Goal: Task Accomplishment & Management: Complete application form

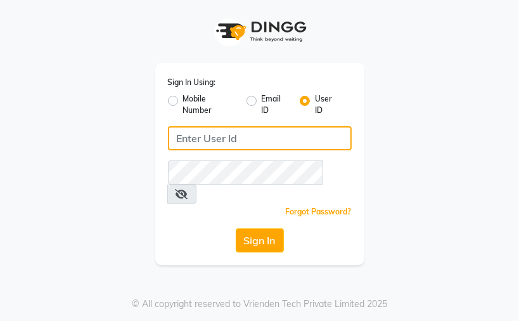
click at [256, 140] on input "Username" at bounding box center [260, 138] width 184 height 24
type input "kaokami"
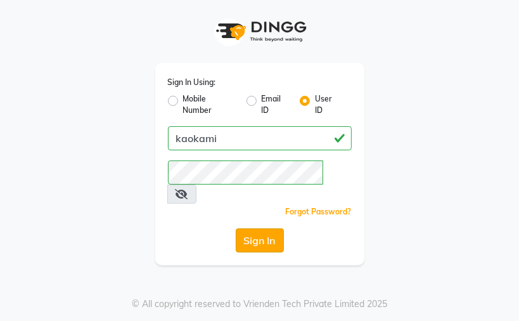
click at [270, 228] on button "Sign In" at bounding box center [260, 240] width 48 height 24
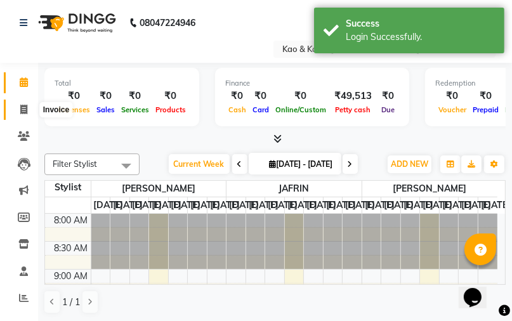
click at [19, 109] on span at bounding box center [24, 110] width 22 height 15
select select "7904"
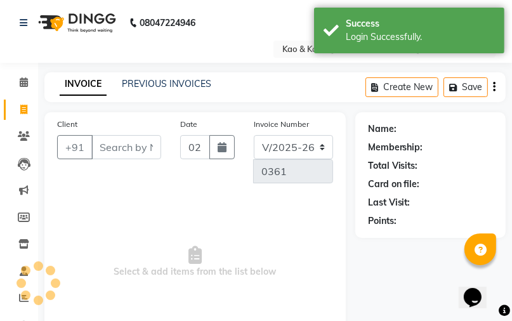
select select "membership"
click at [138, 143] on input "Client" at bounding box center [126, 147] width 70 height 24
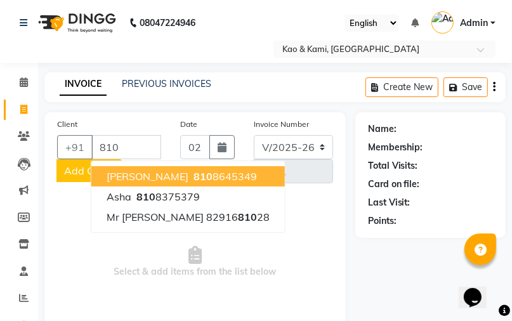
click at [188, 171] on span "[PERSON_NAME]" at bounding box center [148, 176] width 82 height 13
type input "8108645349"
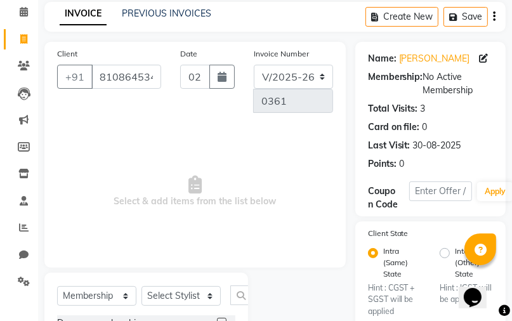
scroll to position [167, 0]
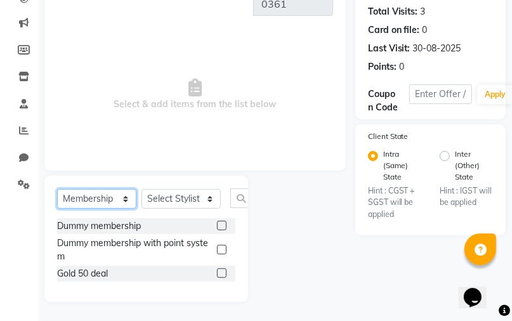
click at [116, 205] on select "Select Service Product Membership Package Voucher Prepaid Gift Card" at bounding box center [96, 199] width 79 height 20
select select "service"
click at [57, 209] on select "Select Service Product Membership Package Voucher Prepaid Gift Card" at bounding box center [96, 199] width 79 height 20
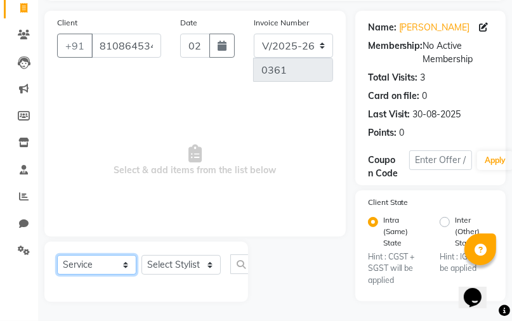
scroll to position [114, 0]
click at [195, 255] on select "Select Stylist JAFRIN [PERSON_NAME] [PERSON_NAME]" at bounding box center [180, 265] width 79 height 20
select select "70860"
click at [141, 255] on select "Select Stylist JAFRIN [PERSON_NAME] [PERSON_NAME]" at bounding box center [180, 265] width 79 height 20
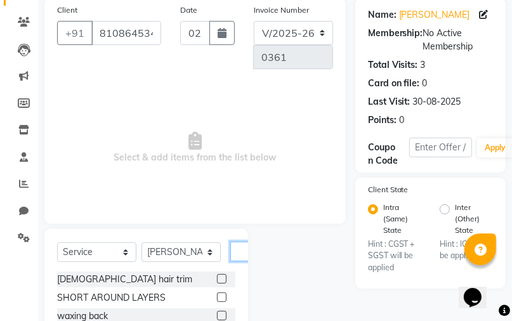
click at [239, 249] on input "text" at bounding box center [245, 252] width 30 height 20
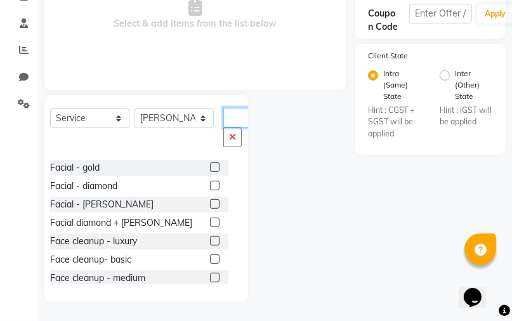
scroll to position [101, 0]
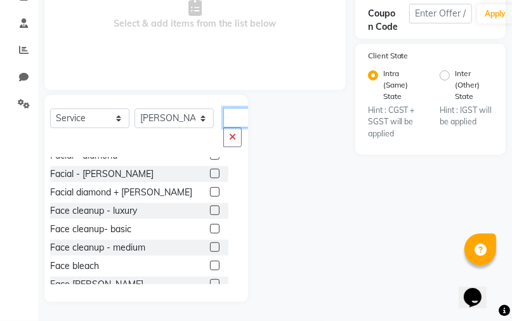
type input "fac"
click at [210, 228] on label at bounding box center [215, 229] width 10 height 10
click at [210, 228] on input "checkbox" at bounding box center [214, 229] width 8 height 8
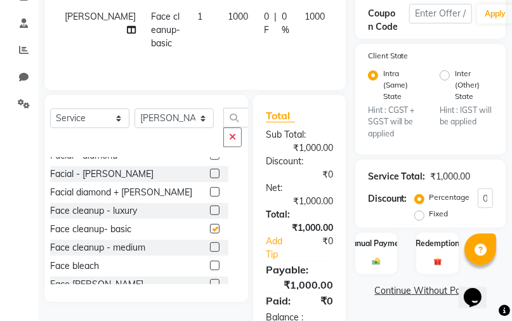
checkbox input "false"
drag, startPoint x: 228, startPoint y: 143, endPoint x: 237, endPoint y: 133, distance: 13.5
click at [228, 143] on button "button" at bounding box center [232, 137] width 18 height 20
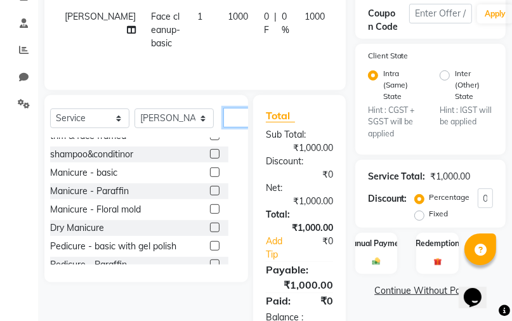
scroll to position [487, 0]
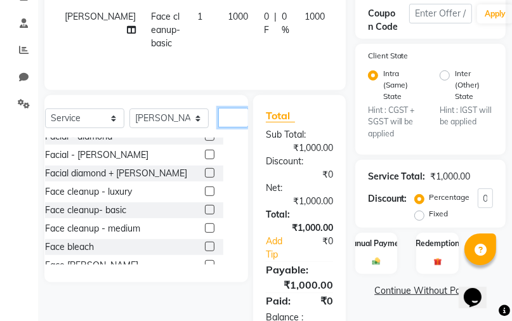
click at [238, 119] on input "text" at bounding box center [233, 118] width 30 height 20
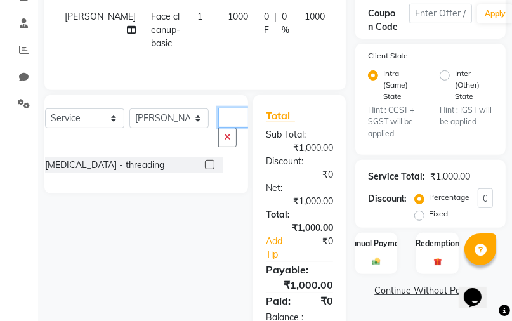
scroll to position [0, 15]
type input "thre"
click at [213, 164] on label at bounding box center [210, 165] width 10 height 10
click at [213, 164] on input "checkbox" at bounding box center [209, 165] width 8 height 8
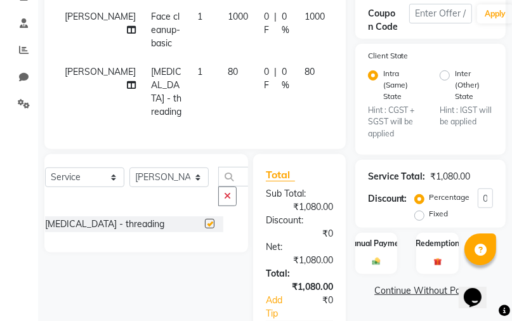
checkbox input "false"
drag, startPoint x: 230, startPoint y: 203, endPoint x: 226, endPoint y: 191, distance: 12.8
click at [228, 199] on button "button" at bounding box center [227, 196] width 18 height 20
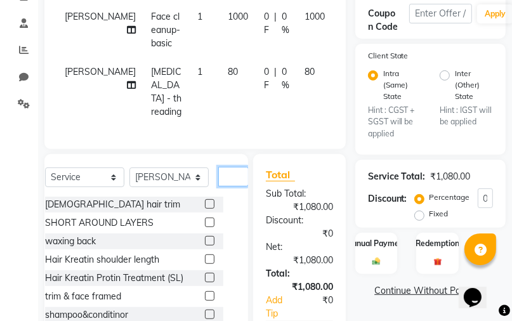
click at [226, 186] on input "text" at bounding box center [233, 177] width 30 height 20
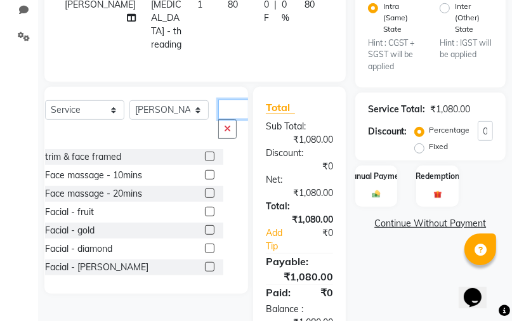
scroll to position [363, 0]
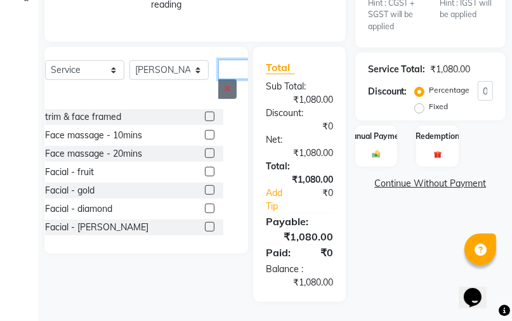
drag, startPoint x: 233, startPoint y: 76, endPoint x: 226, endPoint y: 91, distance: 16.5
click at [227, 91] on div "fac" at bounding box center [234, 79] width 30 height 39
type input "fac"
click at [226, 93] on icon "button" at bounding box center [227, 88] width 7 height 9
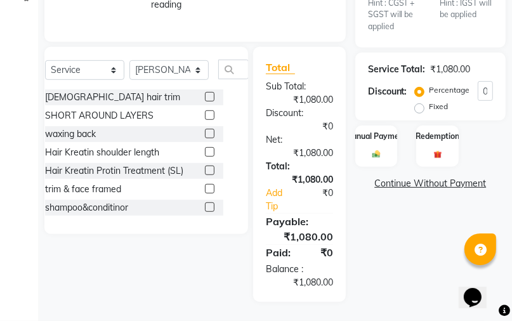
click at [234, 80] on div "Select Service Product Membership Package Voucher Prepaid Gift Card Select Styl…" at bounding box center [146, 140] width 204 height 187
click at [237, 76] on input "text" at bounding box center [233, 70] width 30 height 20
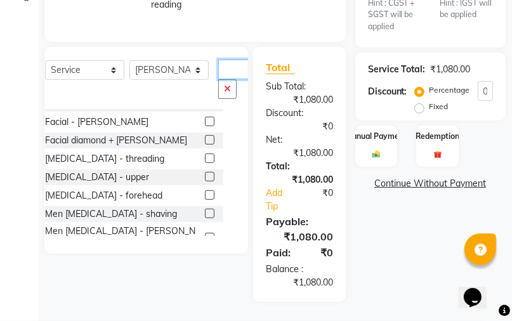
scroll to position [51, 0]
type input "facial"
click at [205, 177] on label at bounding box center [210, 176] width 10 height 10
click at [205, 177] on input "checkbox" at bounding box center [209, 176] width 8 height 8
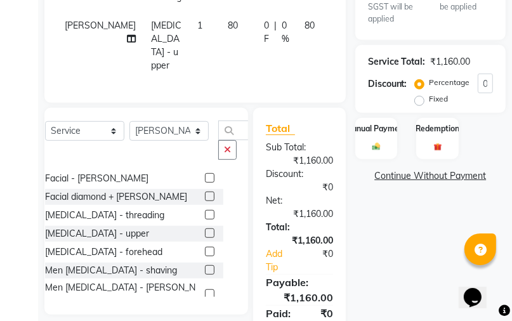
checkbox input "false"
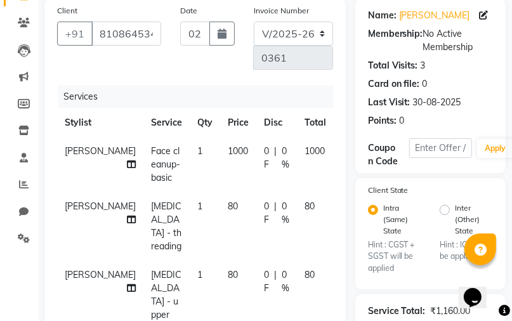
click at [228, 205] on span "80" at bounding box center [233, 205] width 10 height 11
select select "70860"
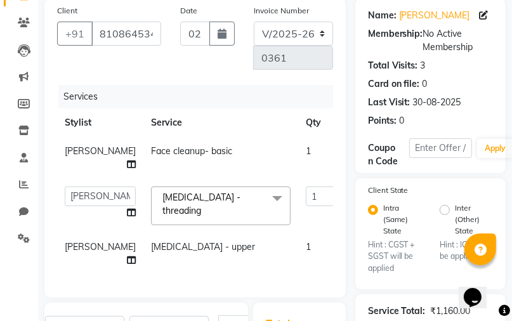
click at [349, 206] on input "80" at bounding box center [368, 196] width 38 height 20
type input "50"
click at [321, 254] on tbody "[PERSON_NAME] Face cleanup- basic 1 1000 0 F | 0 % 1000 JAFRIN [PERSON_NAME] [P…" at bounding box center [323, 206] width 533 height 138
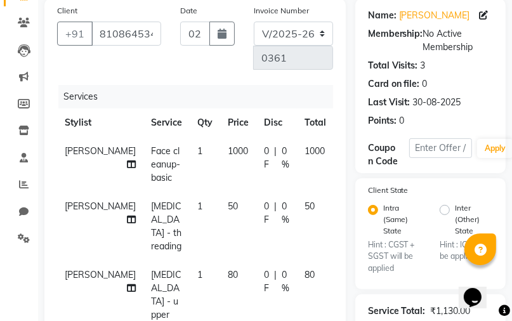
click at [304, 276] on span "80" at bounding box center [309, 274] width 10 height 11
select select "70860"
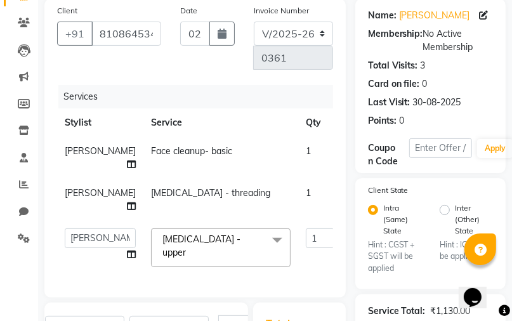
click at [349, 248] on input "80" at bounding box center [368, 238] width 38 height 20
type input "50"
click at [326, 154] on tr "[PERSON_NAME] Face cleanup- basic 1 1000 0 F | 0 % 1000" at bounding box center [323, 158] width 533 height 42
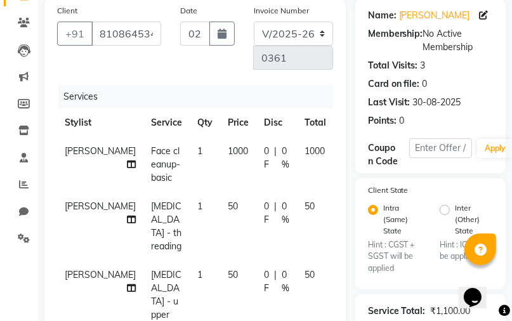
click at [228, 148] on span "1000" at bounding box center [238, 150] width 20 height 11
select select "70860"
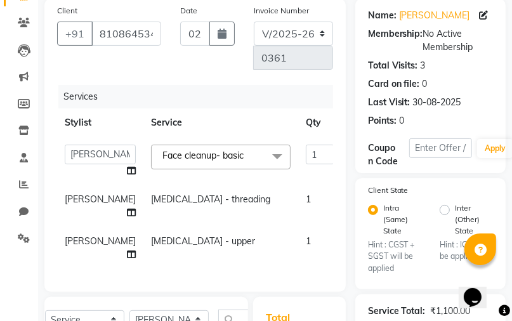
click at [349, 159] on input "1000" at bounding box center [368, 155] width 38 height 20
click at [349, 153] on input "1000" at bounding box center [368, 155] width 38 height 20
type input "400"
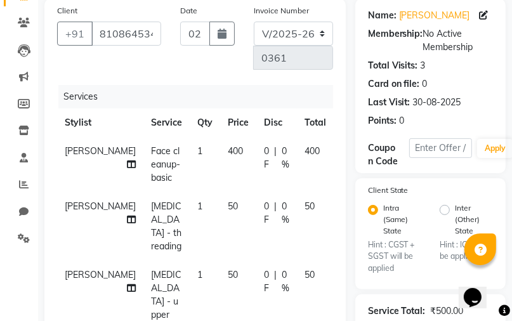
click at [321, 191] on tbody "[PERSON_NAME] Face cleanup- basic 1 400 0 F | 0 % 400 [PERSON_NAME] [MEDICAL_DA…" at bounding box center [216, 233] width 318 height 192
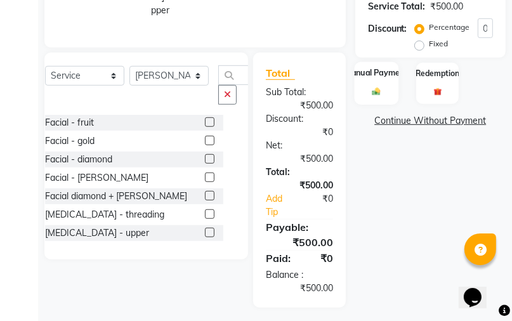
click at [360, 105] on div "Manual Payment" at bounding box center [376, 83] width 44 height 43
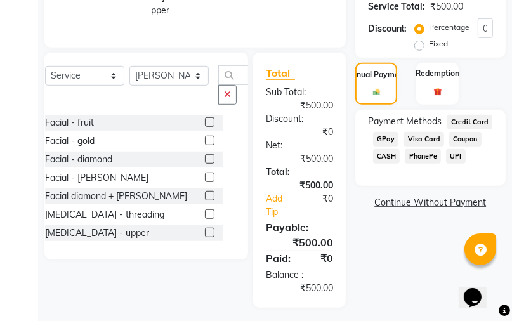
click at [379, 146] on span "GPay" at bounding box center [386, 139] width 26 height 15
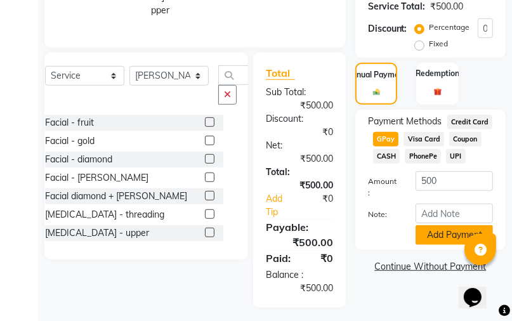
click at [433, 243] on button "Add Payment" at bounding box center [453, 235] width 77 height 20
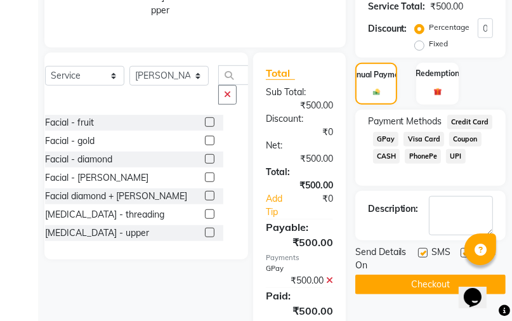
scroll to position [15, 0]
click at [431, 292] on button "Checkout" at bounding box center [430, 285] width 150 height 20
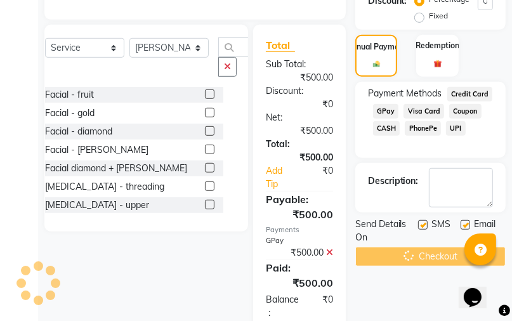
scroll to position [470, 0]
